Goal: Ask a question

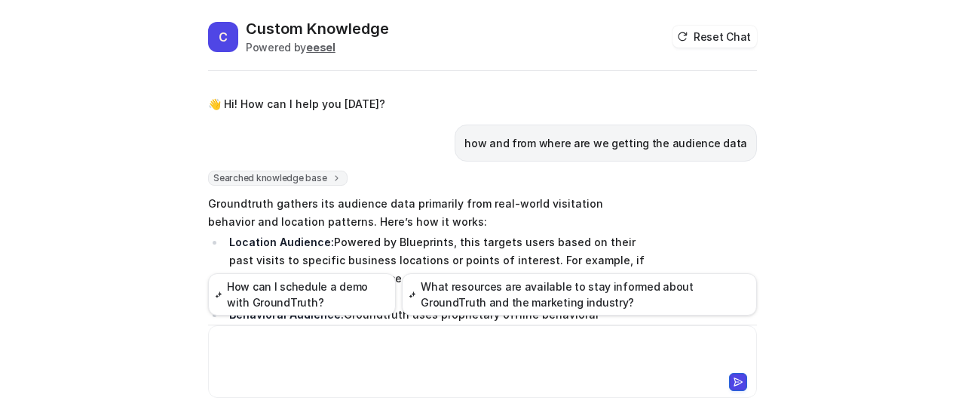
scroll to position [227, 0]
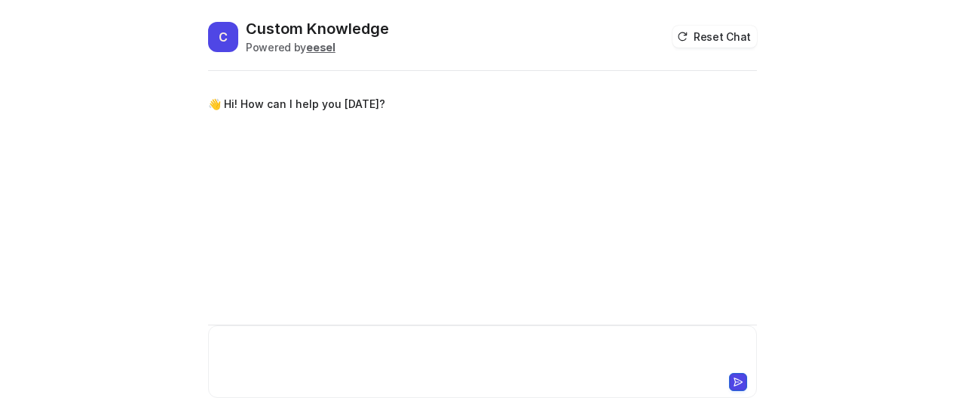
click at [287, 342] on div at bounding box center [483, 352] width 542 height 35
paste div
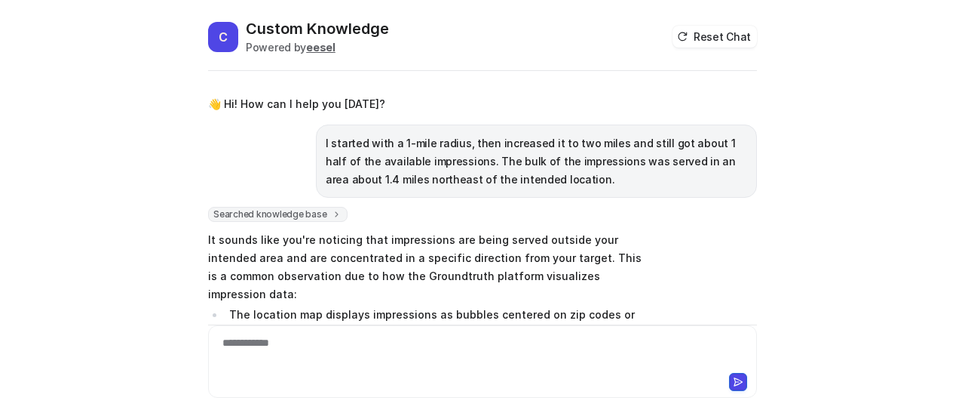
click at [781, 207] on div "C Custom Knowledge Powered by eesel Reset Chat 👋 Hi! How can I help you [DATE]?…" at bounding box center [482, 208] width 965 height 416
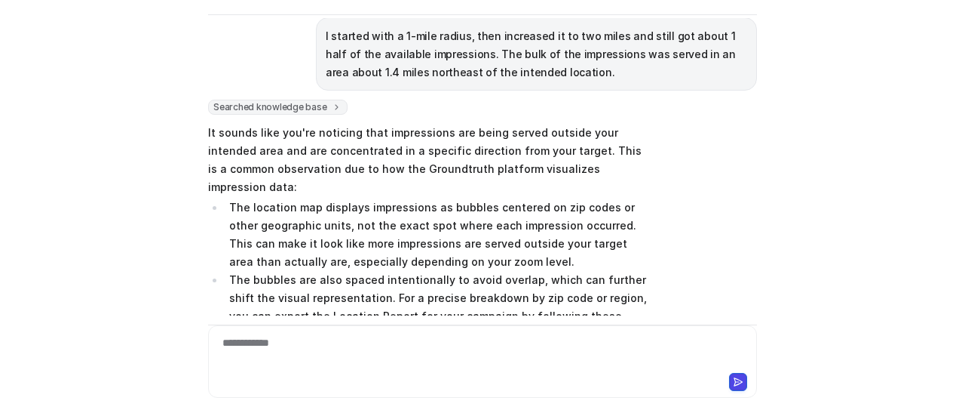
scroll to position [75, 0]
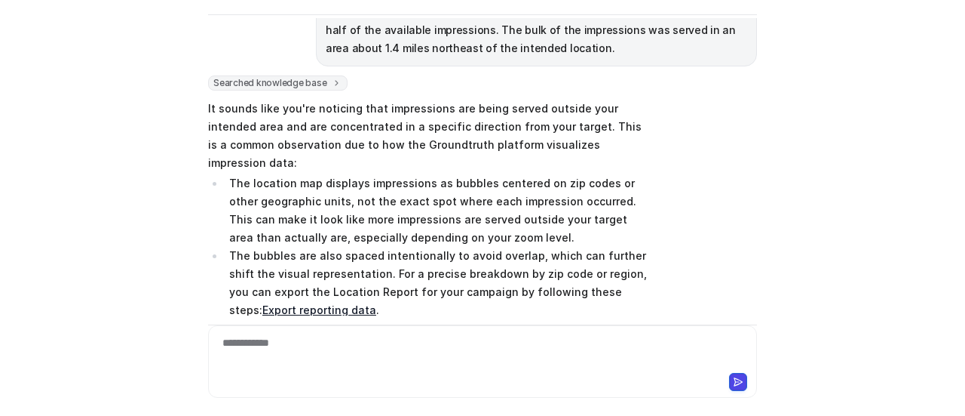
click at [700, 229] on div "Searched knowledge base search_queries : [ "impressions not serving in intended…" at bounding box center [482, 351] width 549 height 553
click at [733, 166] on div "Searched knowledge base search_queries : [ "impressions not serving in intended…" at bounding box center [482, 351] width 549 height 553
click at [741, 132] on div "Searched knowledge base search_queries : [ "impressions not serving in intended…" at bounding box center [482, 351] width 549 height 553
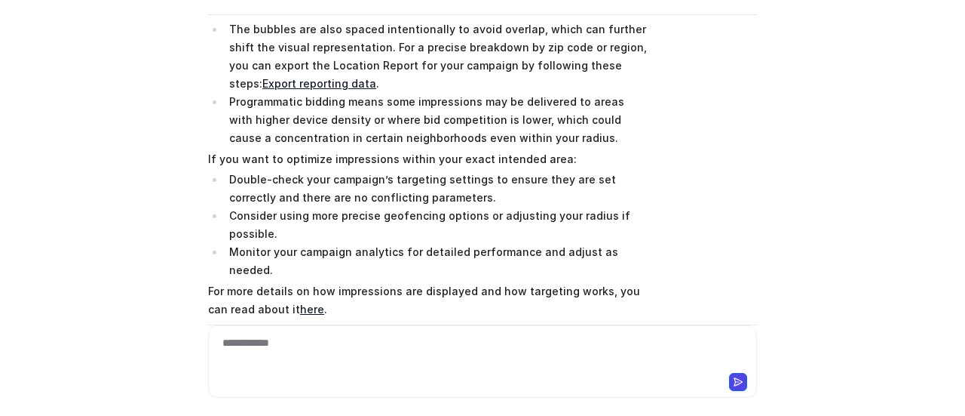
scroll to position [368, 0]
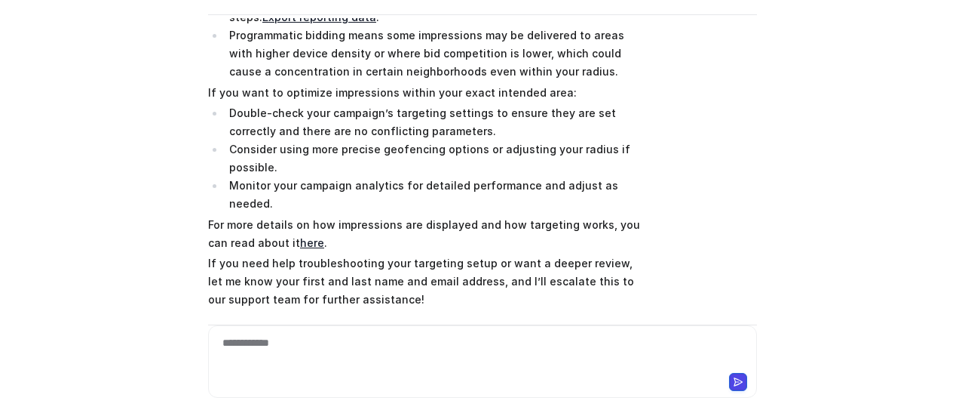
click at [735, 191] on div "Searched knowledge base search_queries : [ "impressions not serving in intended…" at bounding box center [482, 59] width 549 height 553
click at [744, 124] on div "Searched knowledge base search_queries : [ "impressions not serving in intended…" at bounding box center [482, 59] width 549 height 553
